Goal: Entertainment & Leisure: Browse casually

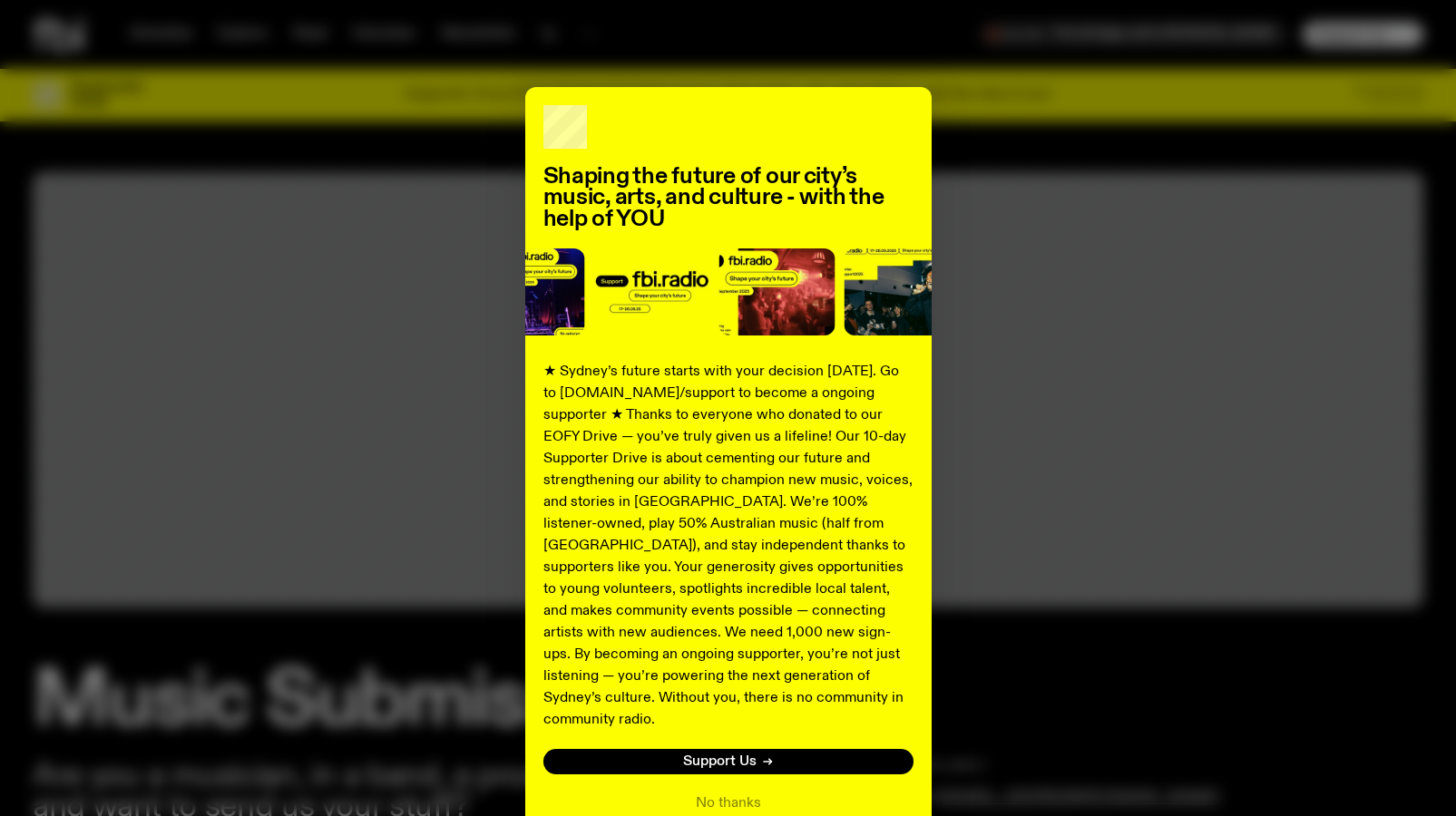
click at [1014, 396] on div "Shaping the future of our city’s music, arts, and culture - with the help of YO…" at bounding box center [728, 460] width 1391 height 745
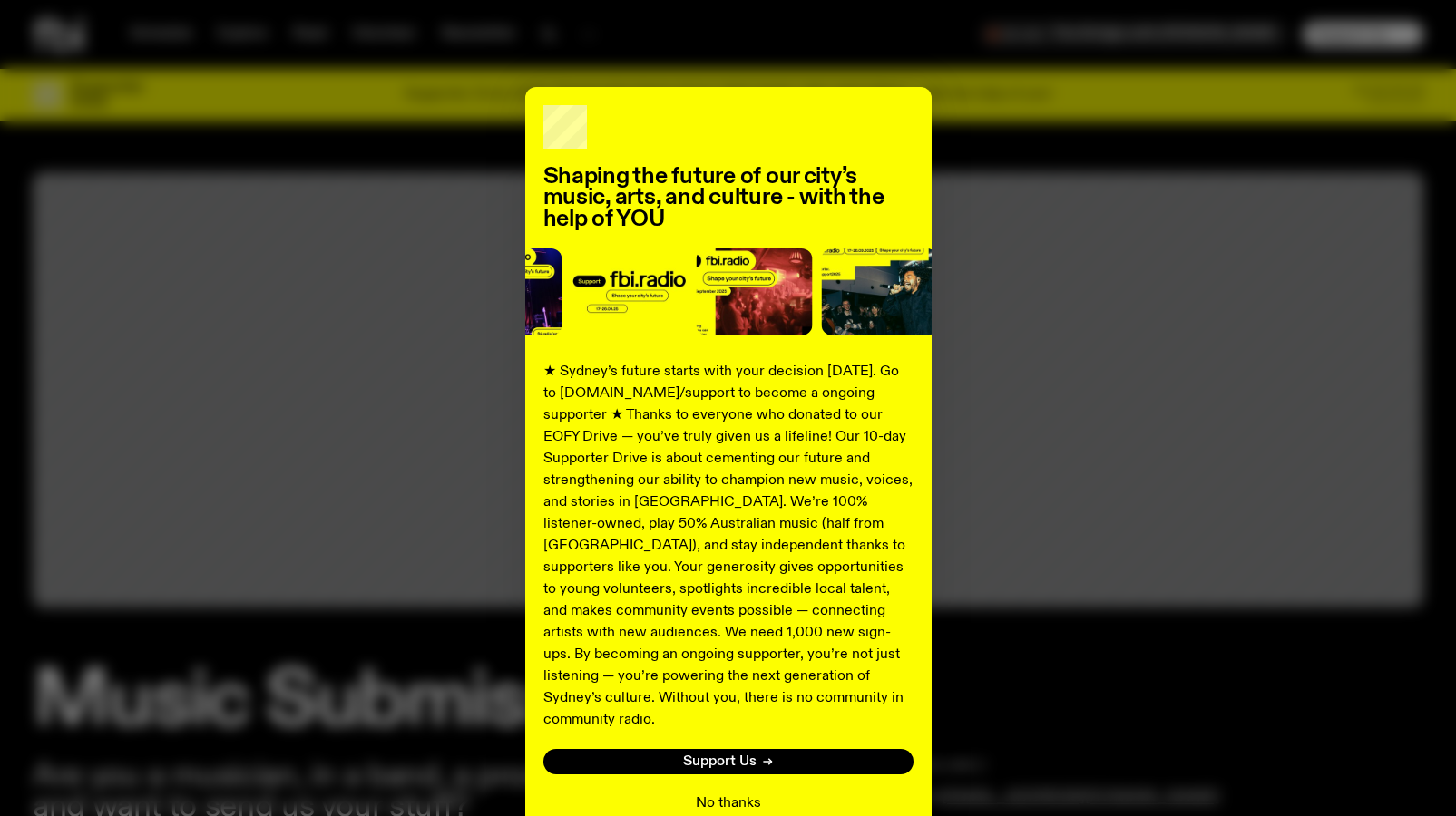
click at [718, 792] on button "No thanks" at bounding box center [728, 803] width 65 height 22
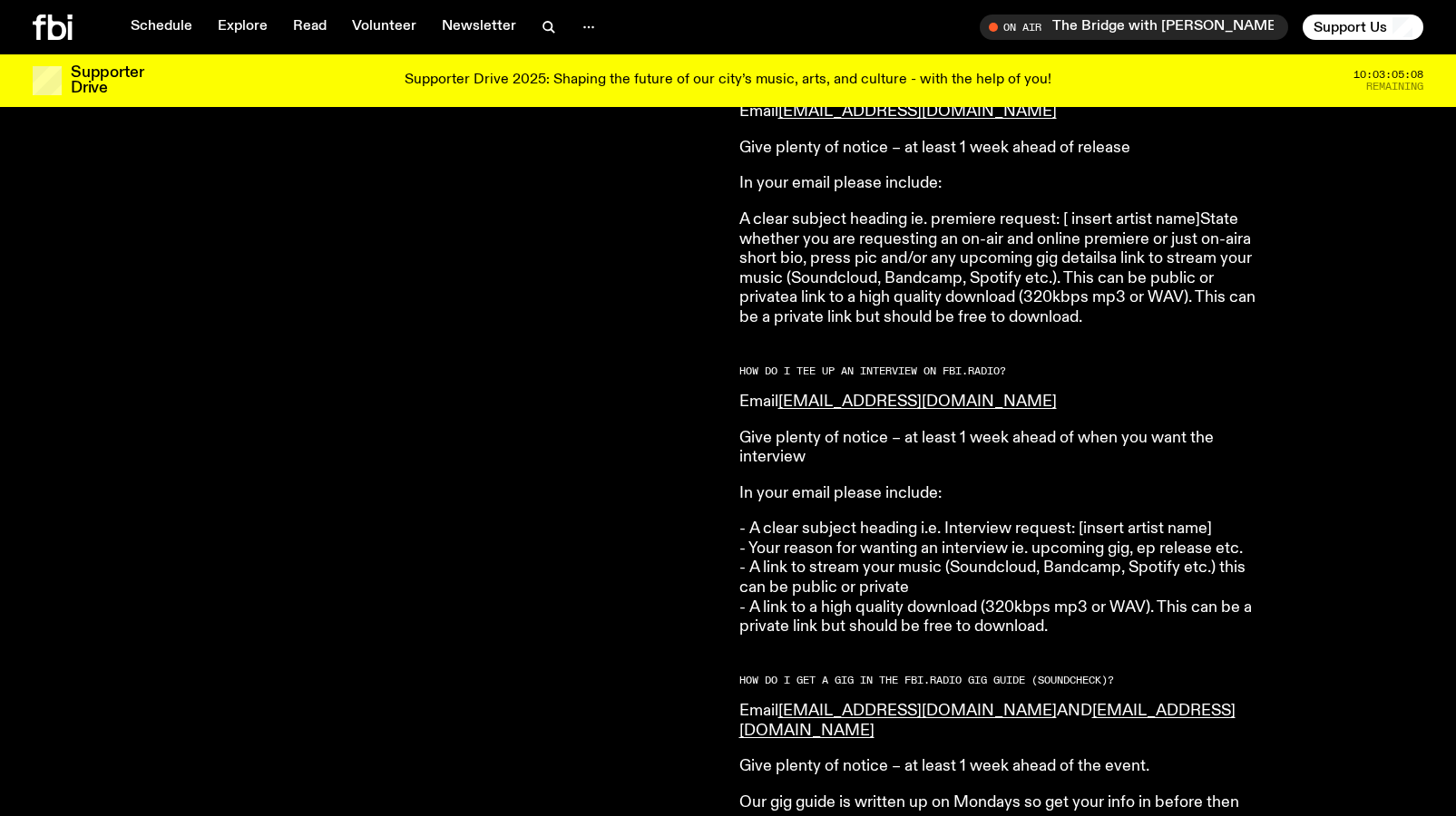
scroll to position [2022, 0]
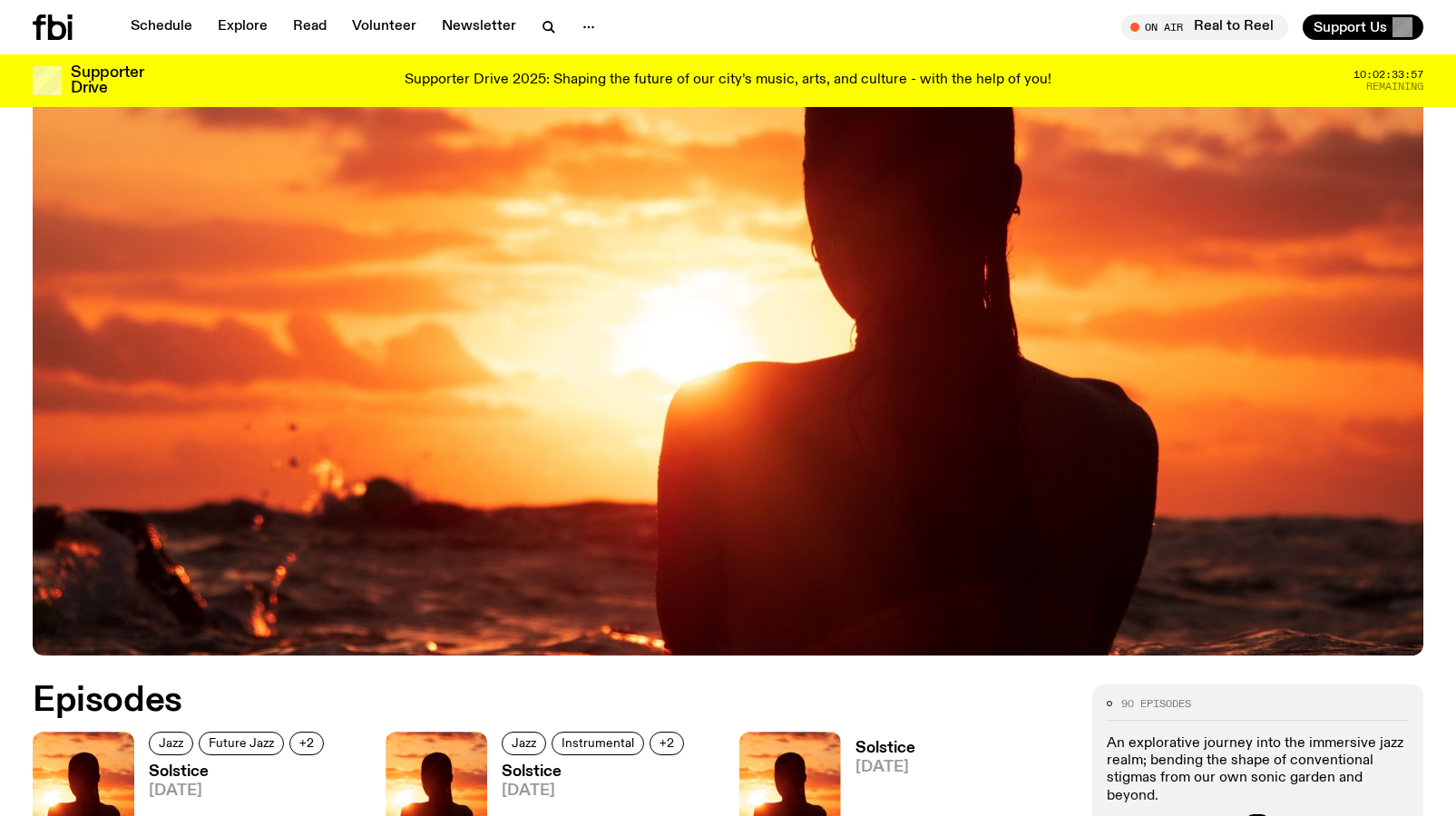
scroll to position [694, 0]
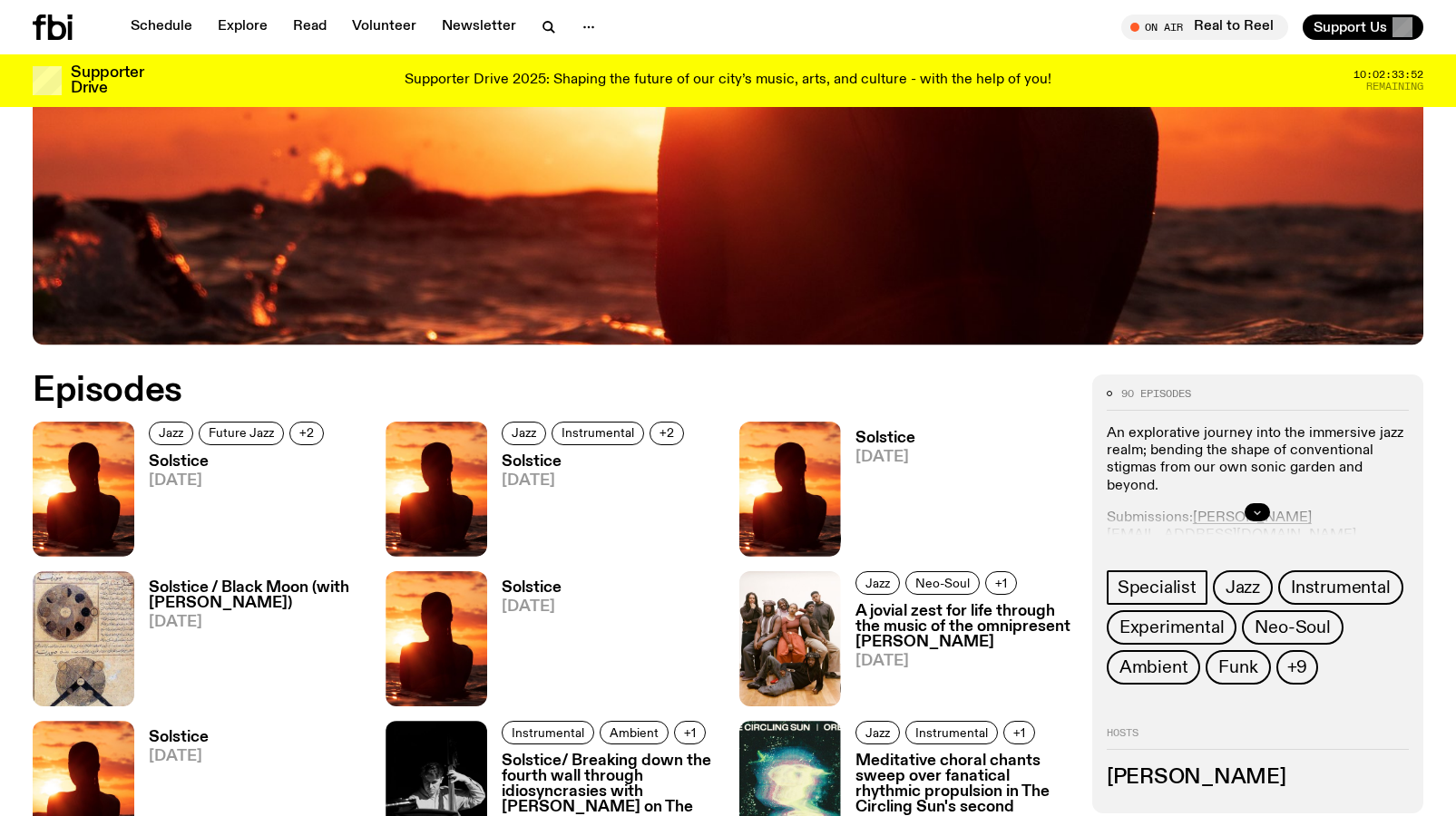
click at [1256, 503] on button "button" at bounding box center [1256, 512] width 26 height 18
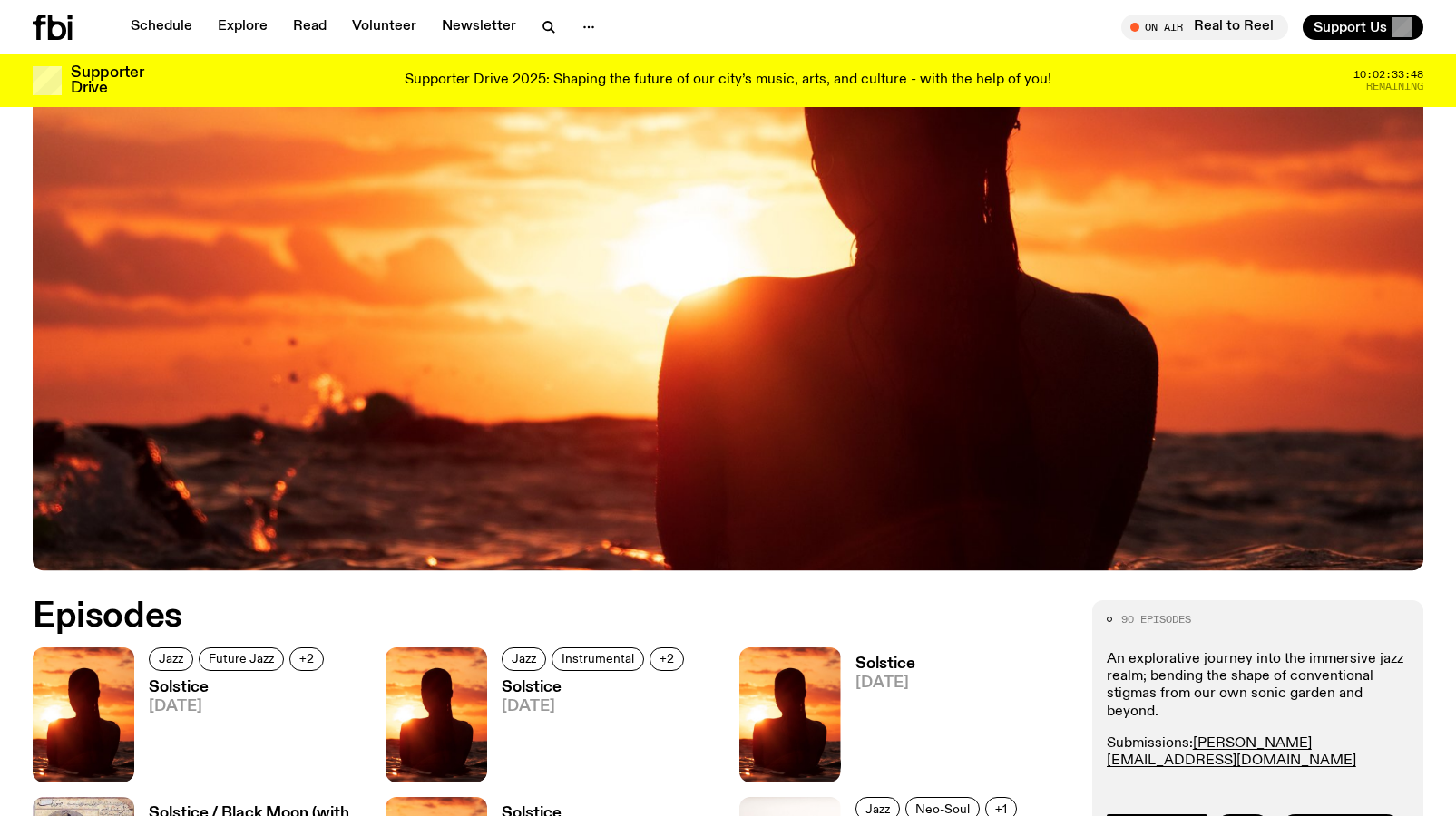
scroll to position [371, 0]
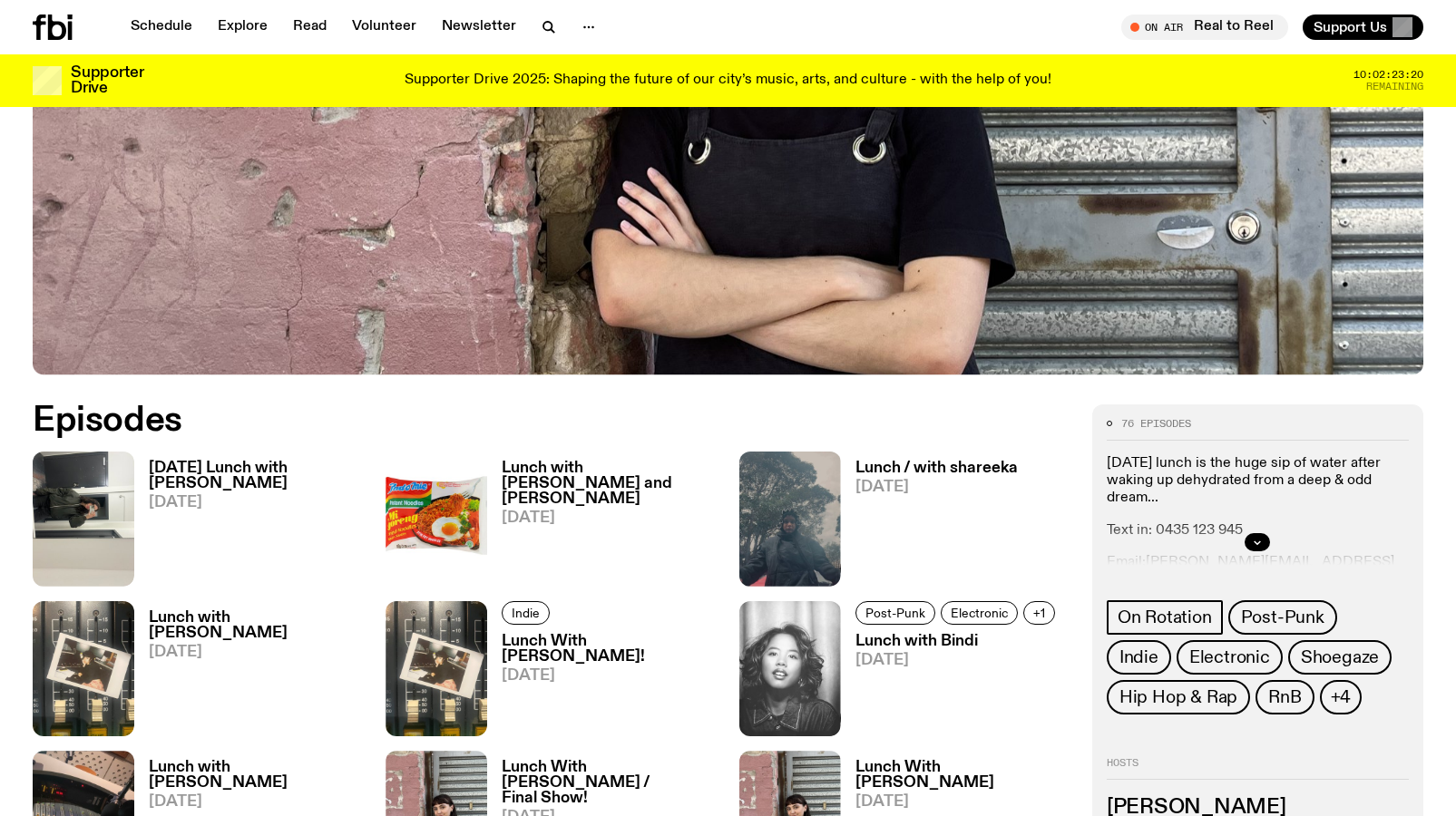
scroll to position [821, 0]
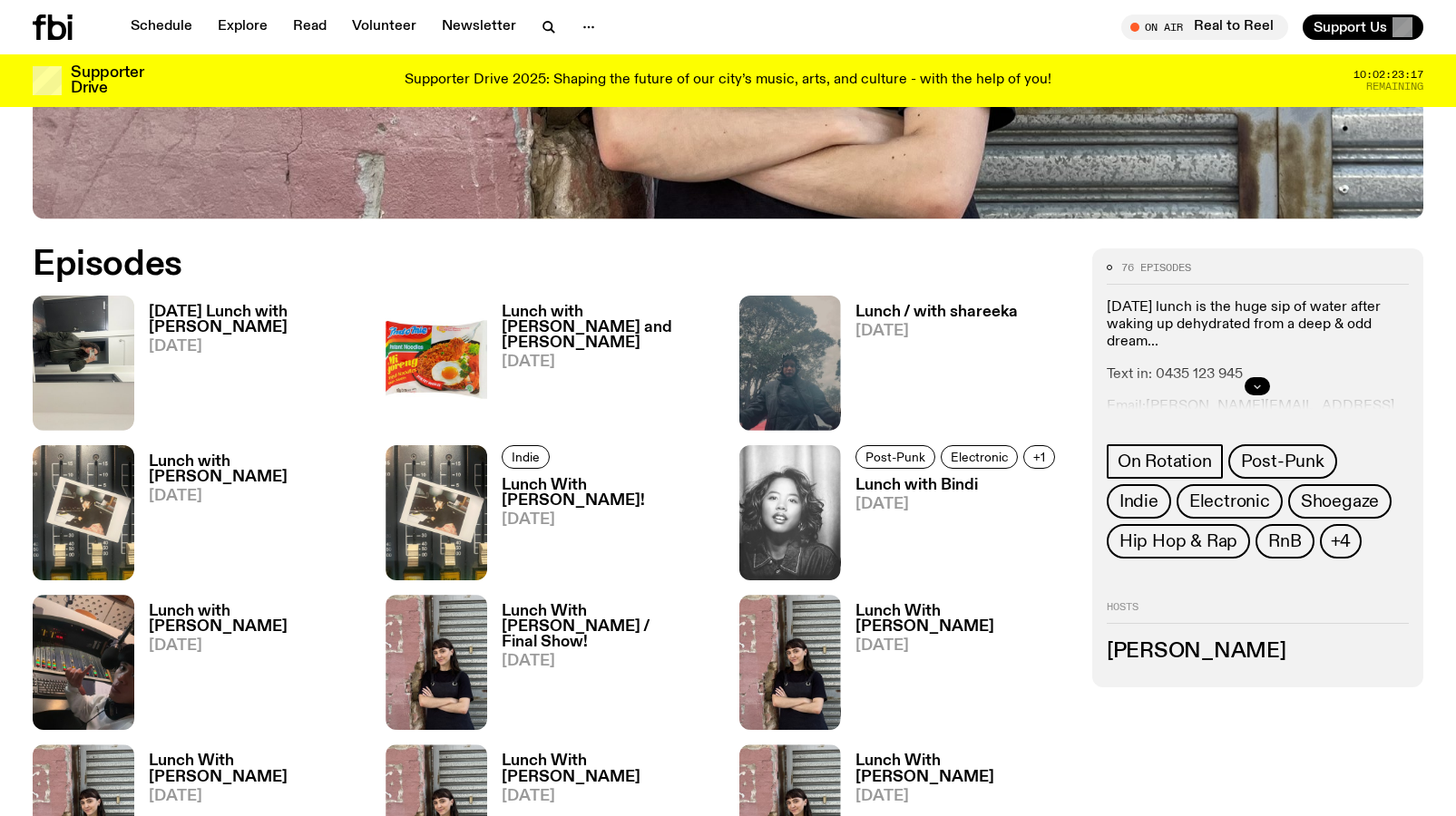
click at [1257, 391] on button "button" at bounding box center [1256, 386] width 26 height 18
